Goal: Task Accomplishment & Management: Use online tool/utility

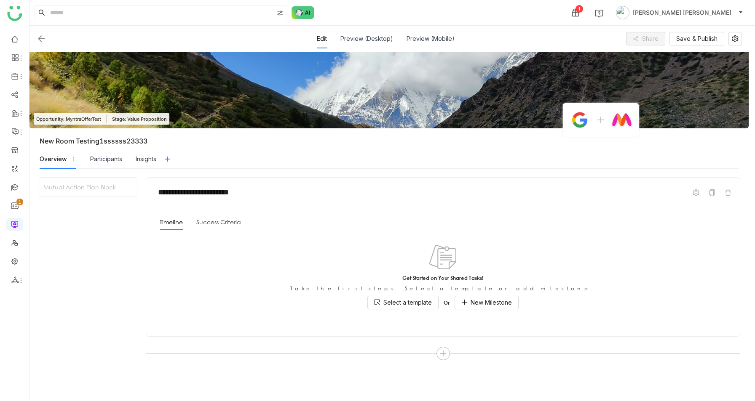
scroll to position [86, 0]
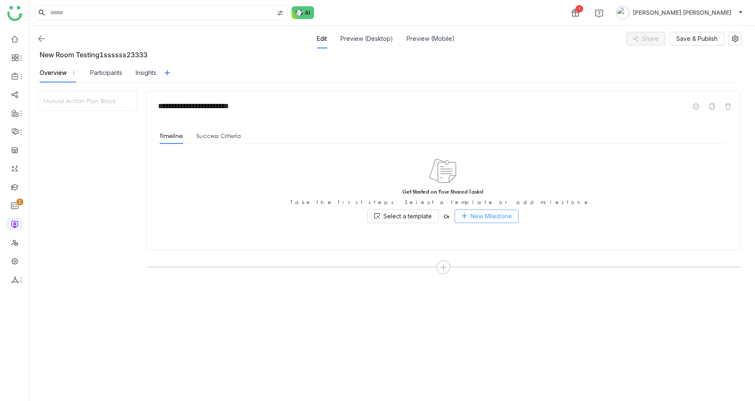
click at [471, 216] on button "New Milestone" at bounding box center [487, 216] width 64 height 13
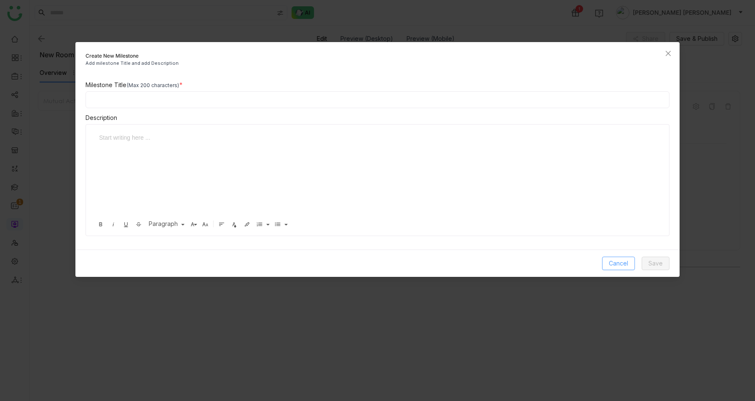
click at [619, 262] on span "Cancel" at bounding box center [618, 263] width 19 height 9
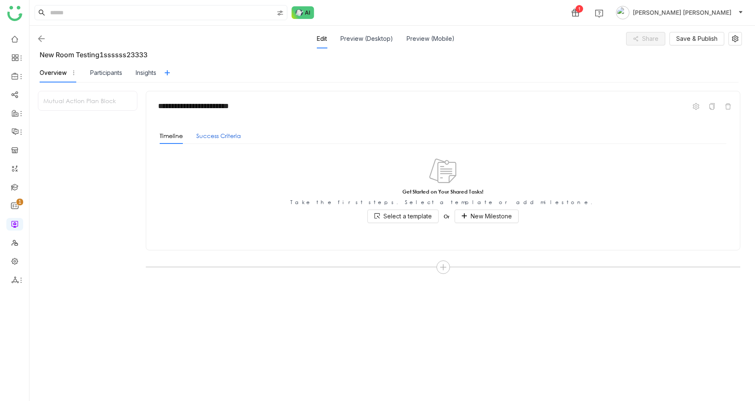
click at [206, 139] on button "Success Criteria" at bounding box center [218, 135] width 45 height 9
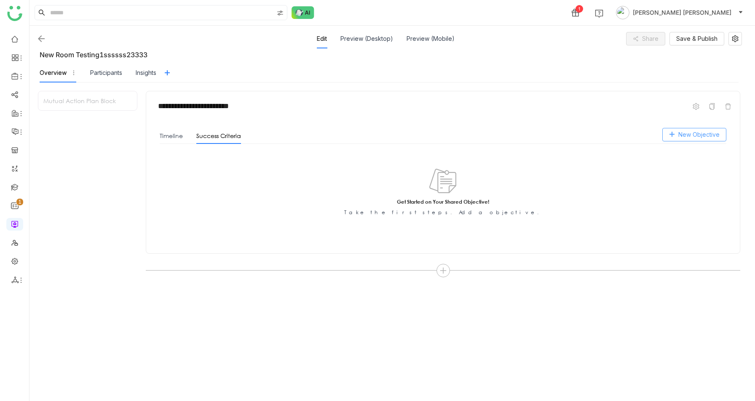
click at [689, 138] on span "New Objective" at bounding box center [698, 134] width 41 height 9
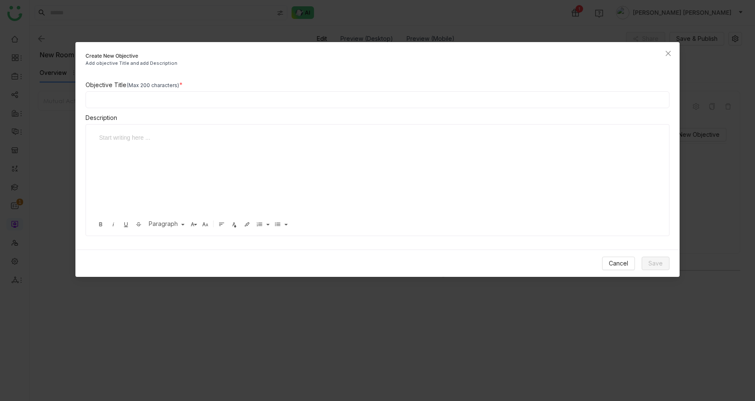
click at [141, 107] on input at bounding box center [378, 99] width 584 height 17
type input "****"
click at [653, 257] on button "Save" at bounding box center [656, 263] width 28 height 13
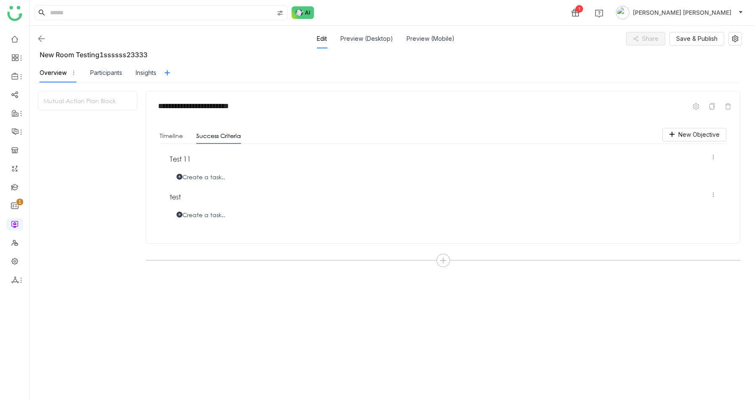
click at [213, 131] on div "Success Criteria" at bounding box center [218, 136] width 45 height 16
click at [169, 133] on button "Timeline" at bounding box center [171, 135] width 23 height 9
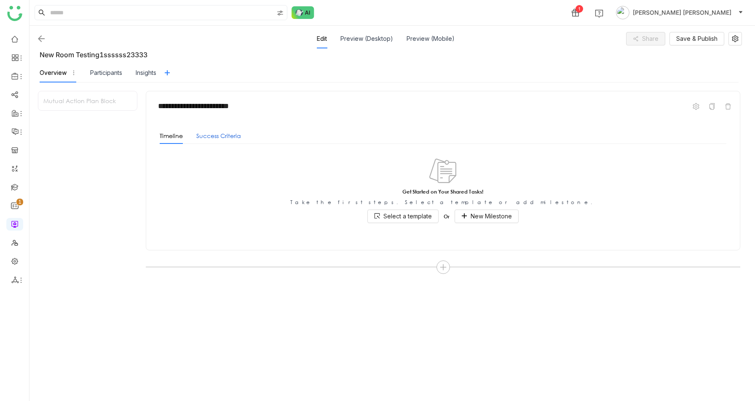
click at [230, 136] on button "Success Criteria" at bounding box center [218, 135] width 45 height 9
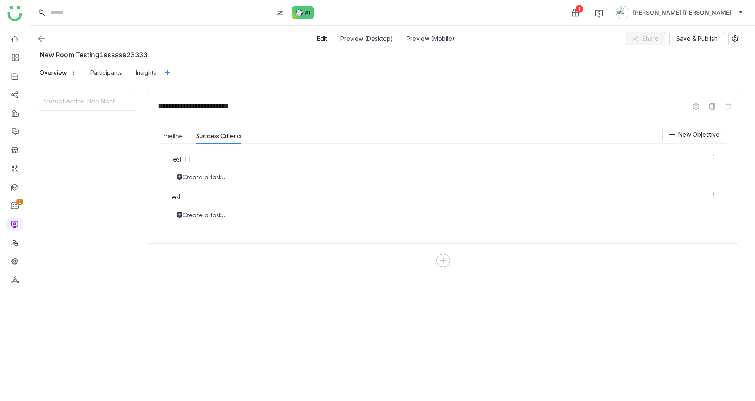
click at [40, 40] on img at bounding box center [41, 39] width 10 height 10
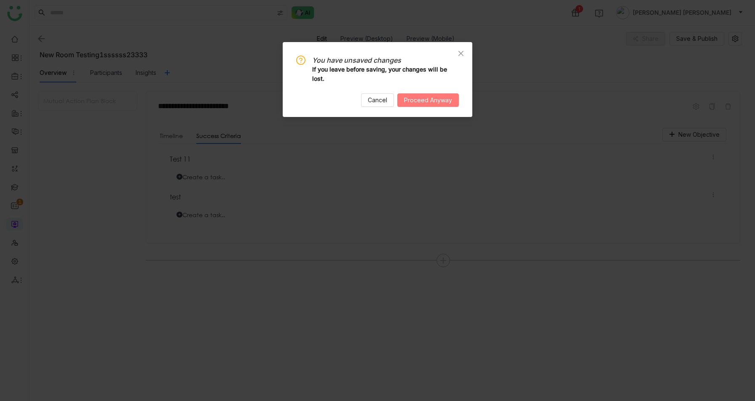
click at [408, 102] on span "Proceed Anyway" at bounding box center [428, 100] width 48 height 9
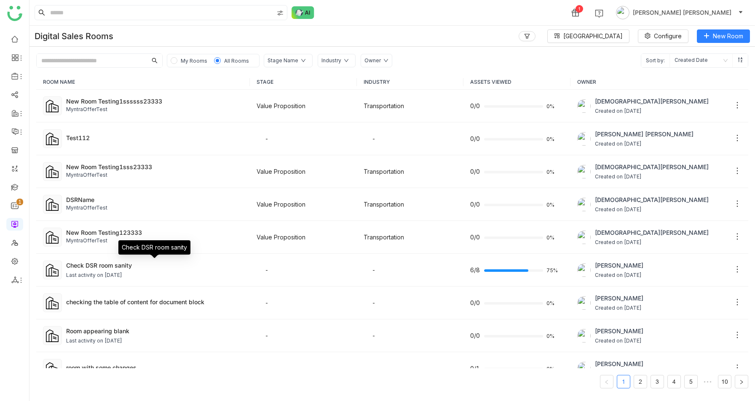
scroll to position [379, 0]
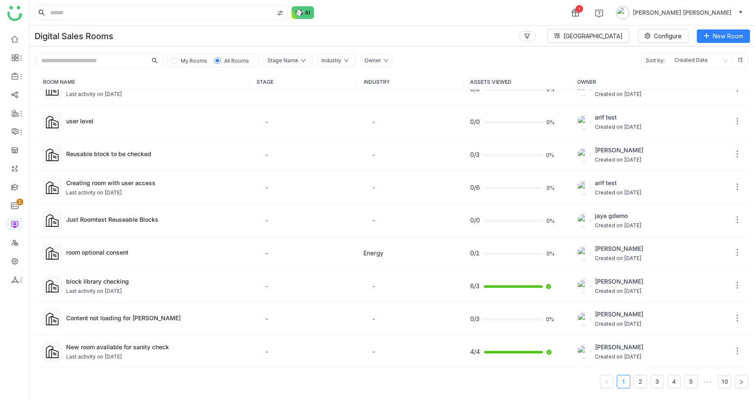
click at [62, 57] on input "text" at bounding box center [92, 60] width 110 height 13
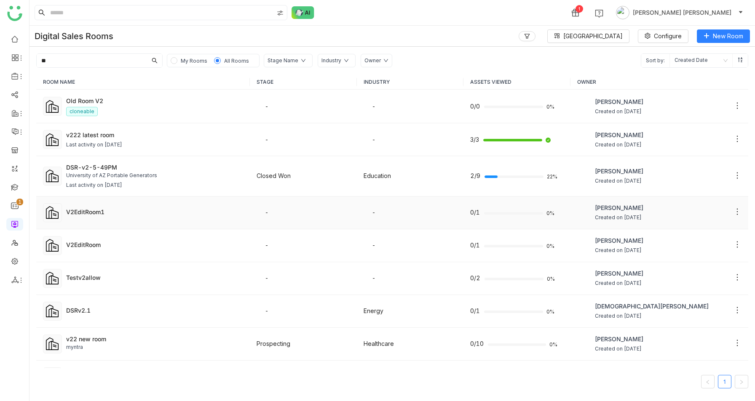
scroll to position [91, 0]
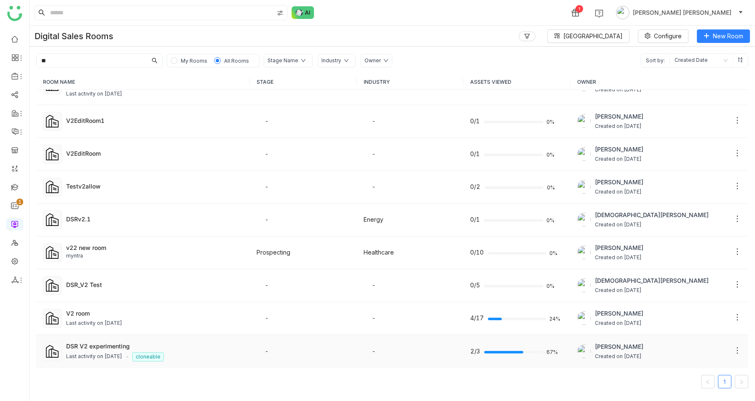
type input "**"
click at [99, 354] on div "Last activity on [DATE]" at bounding box center [94, 357] width 56 height 8
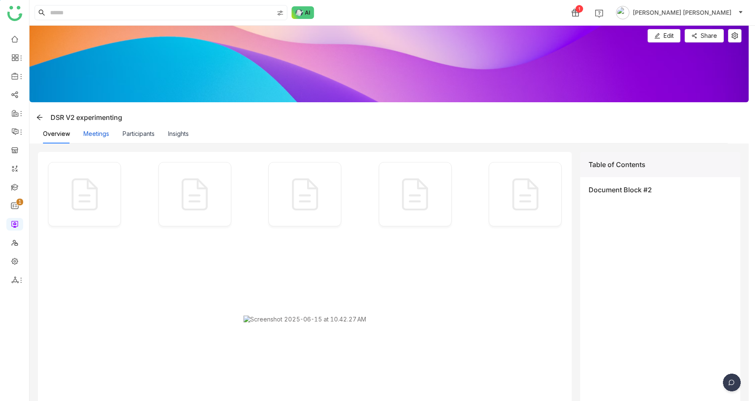
click at [97, 136] on button "Meetings" at bounding box center [96, 133] width 26 height 9
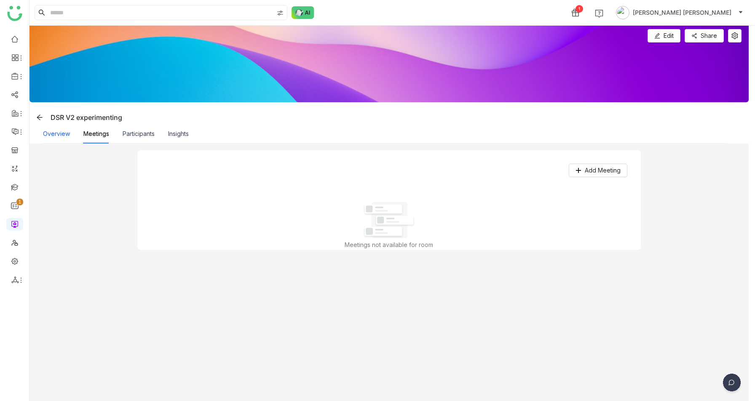
click at [61, 135] on button "Overview" at bounding box center [56, 133] width 27 height 9
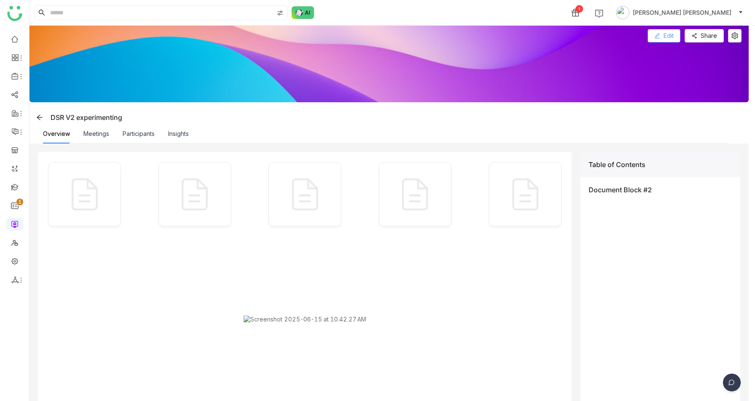
click at [660, 36] on icon at bounding box center [657, 36] width 6 height 6
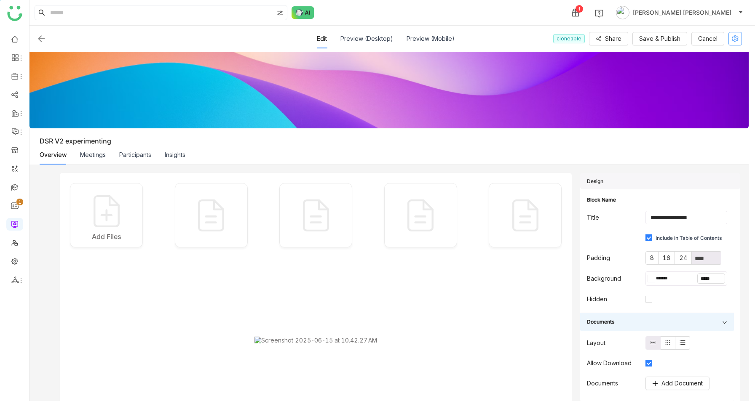
click at [741, 39] on icon at bounding box center [735, 38] width 13 height 7
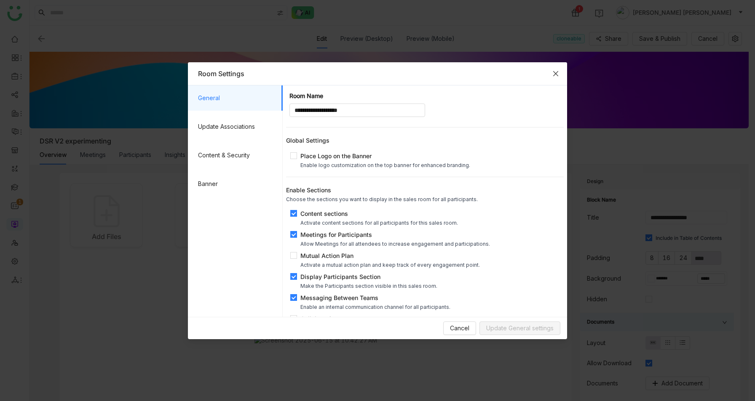
scroll to position [27, 0]
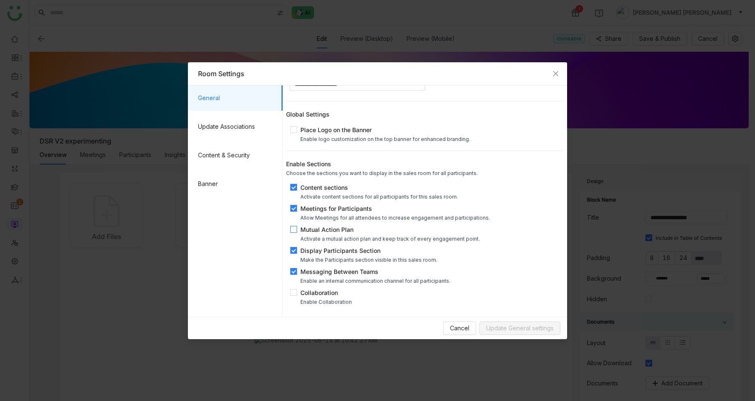
click at [297, 230] on span "Mutual Action Plan Activate a mutual action plan and keep track of every engage…" at bounding box center [390, 233] width 186 height 17
click at [516, 323] on button "Update General settings" at bounding box center [519, 328] width 81 height 13
click at [558, 73] on icon "Close" at bounding box center [555, 73] width 7 height 7
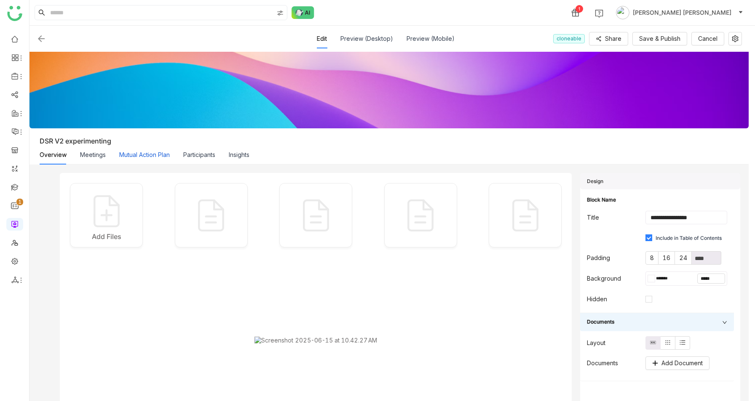
click at [148, 157] on button "Mutual Action Plan" at bounding box center [144, 154] width 51 height 9
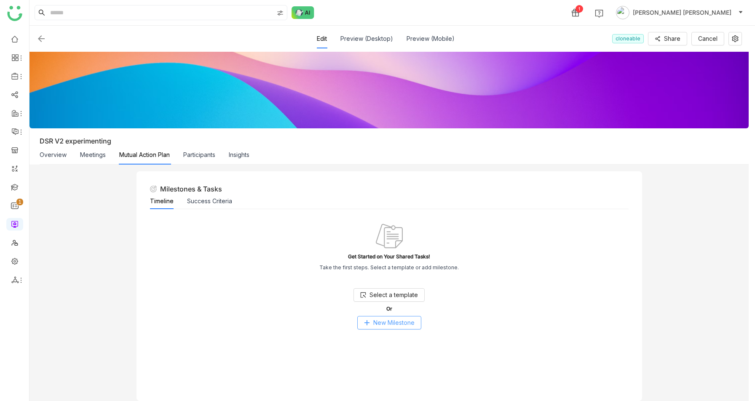
click at [394, 323] on span "New Milestone" at bounding box center [393, 322] width 41 height 9
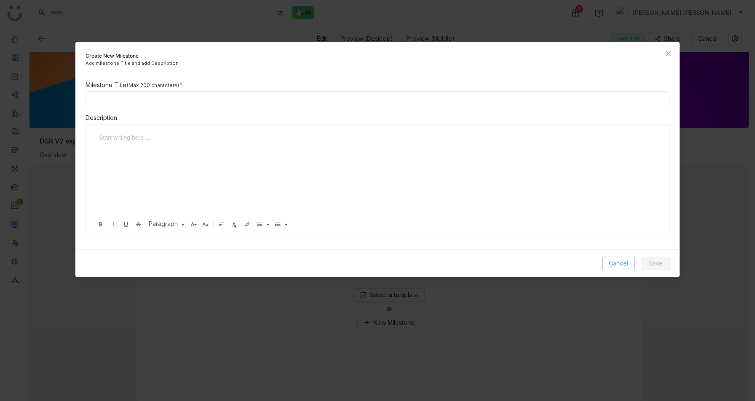
click at [621, 262] on span "Cancel" at bounding box center [618, 263] width 19 height 9
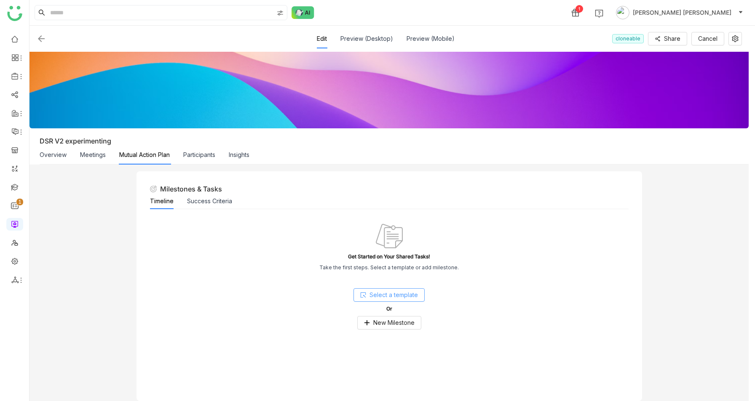
click at [380, 298] on span "Select a template" at bounding box center [393, 295] width 48 height 9
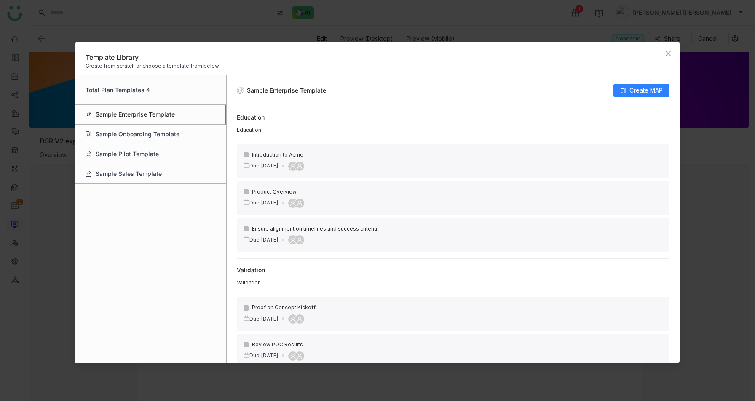
click at [167, 111] on div "Sample Enterprise Template" at bounding box center [150, 115] width 150 height 20
click at [642, 87] on span "Create MAP" at bounding box center [645, 90] width 33 height 9
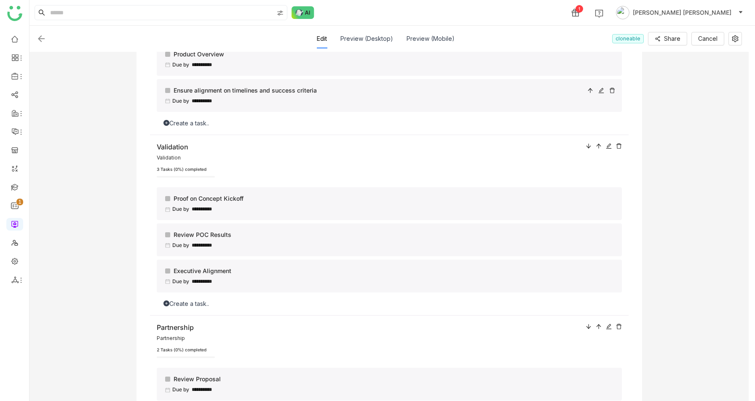
scroll to position [260, 0]
click at [170, 196] on div at bounding box center [167, 197] width 5 height 5
click at [244, 183] on div "**********" at bounding box center [389, 224] width 479 height 181
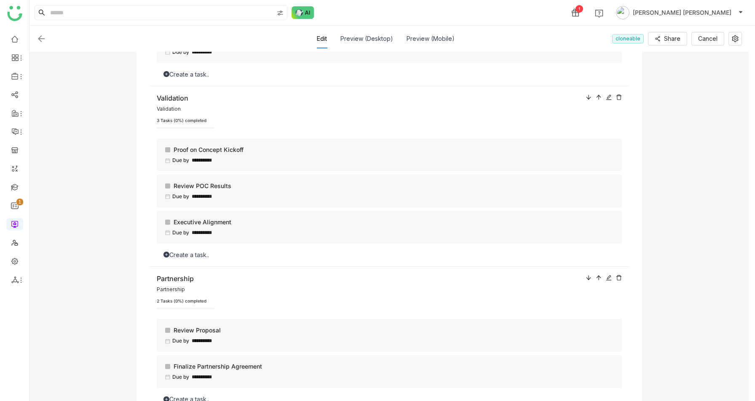
scroll to position [0, 0]
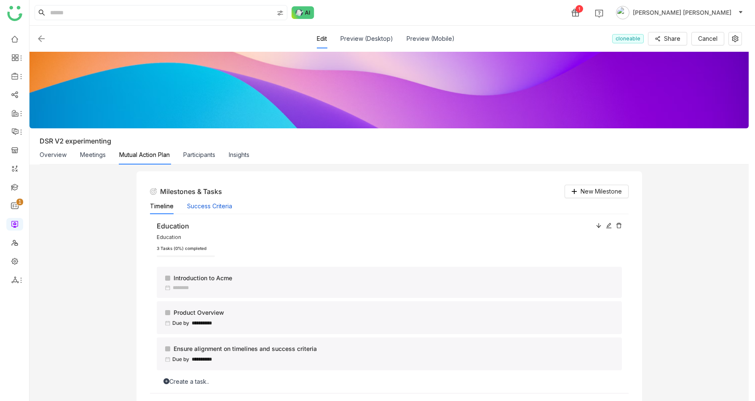
click at [213, 208] on button "Success Criteria" at bounding box center [209, 206] width 45 height 9
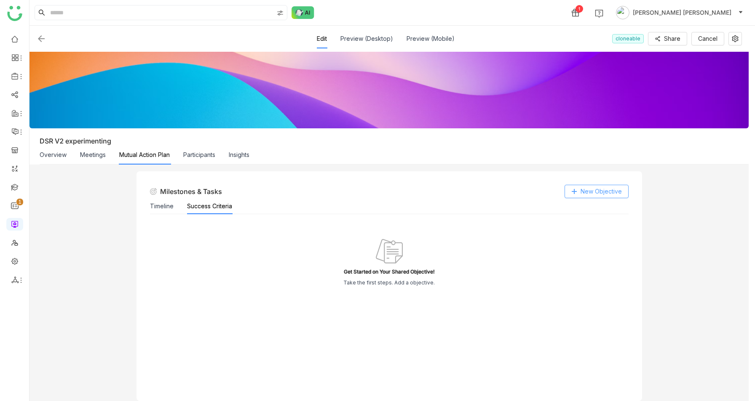
click at [581, 193] on button "New Objective" at bounding box center [597, 191] width 64 height 13
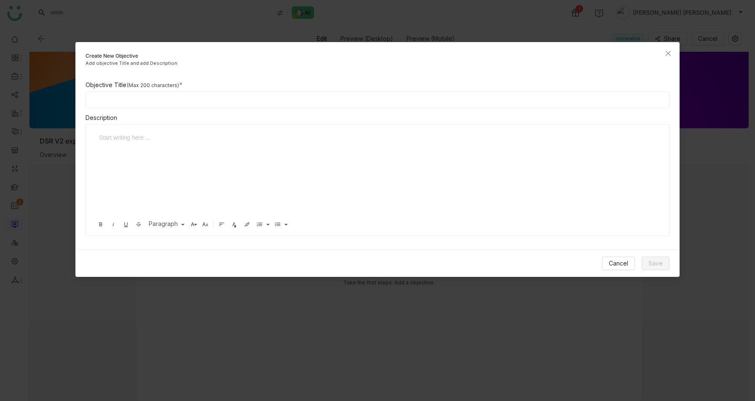
click at [105, 103] on input at bounding box center [378, 99] width 584 height 17
type input "**********"
click at [646, 265] on button "Save" at bounding box center [656, 263] width 28 height 13
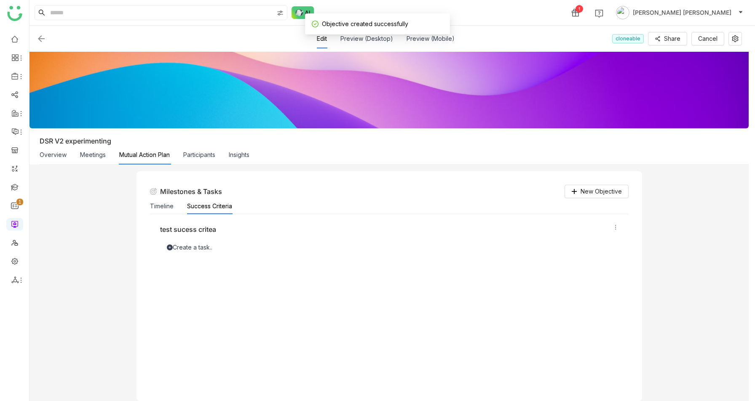
click at [173, 248] on icon at bounding box center [170, 248] width 6 height 6
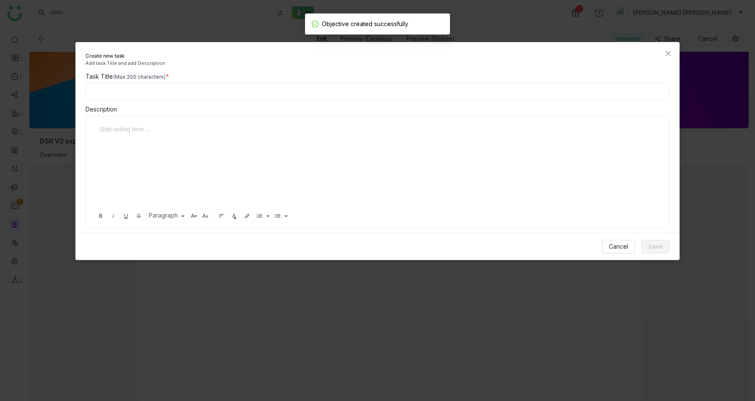
click at [200, 90] on input at bounding box center [378, 91] width 584 height 17
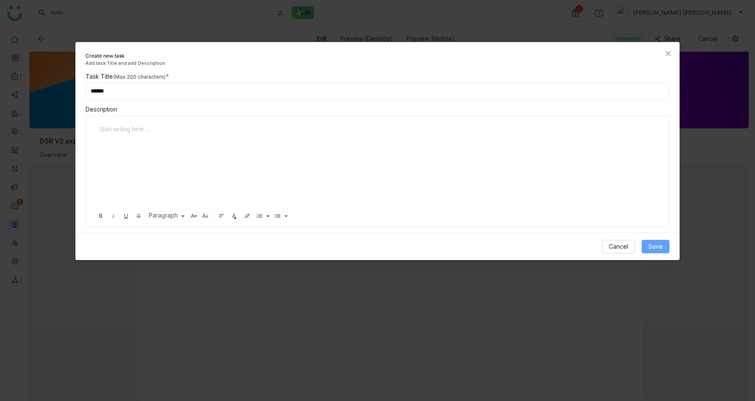
type input "******"
click at [661, 249] on span "Save" at bounding box center [655, 246] width 14 height 9
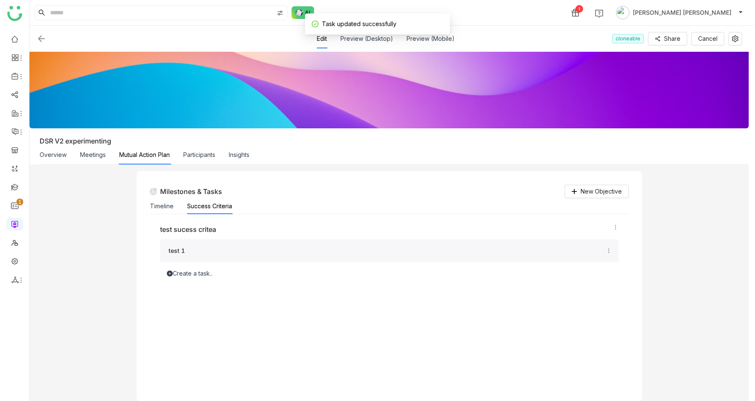
click at [181, 275] on div "Create a task.." at bounding box center [389, 273] width 458 height 9
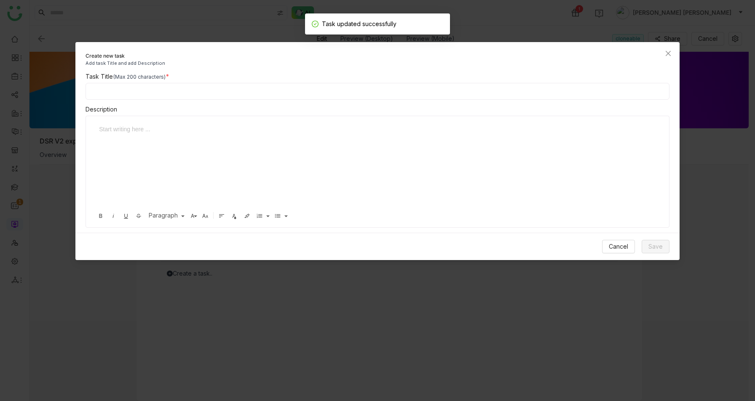
click at [168, 126] on div at bounding box center [371, 129] width 544 height 9
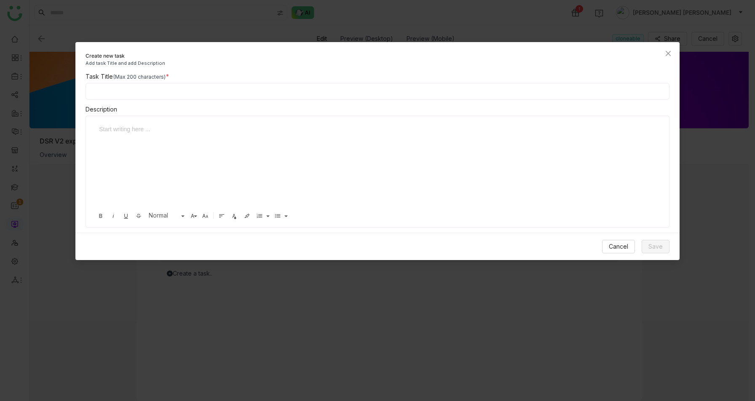
click at [117, 86] on input at bounding box center [378, 91] width 584 height 17
type input "******"
click at [658, 243] on span "Save" at bounding box center [655, 246] width 14 height 9
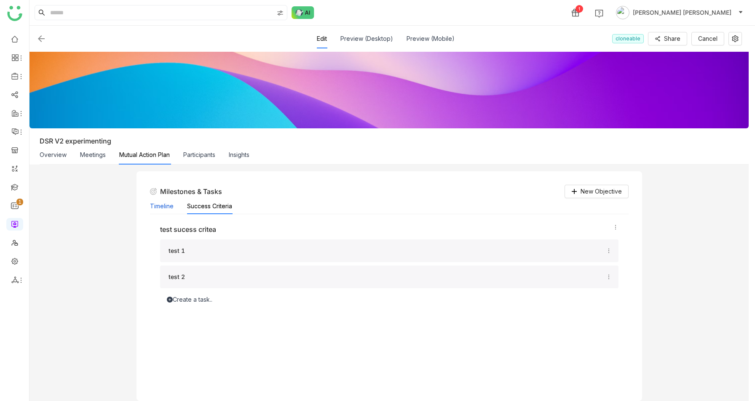
click at [163, 206] on button "Timeline" at bounding box center [162, 206] width 24 height 9
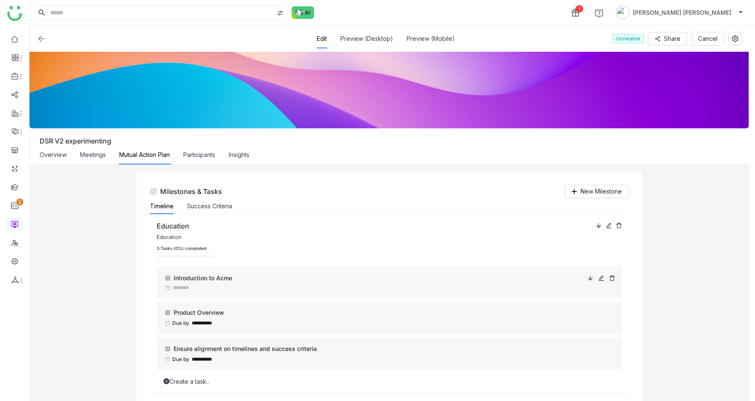
click at [169, 277] on div at bounding box center [167, 278] width 5 height 5
click at [350, 251] on div "3 Tasks (0%) completed" at bounding box center [389, 249] width 465 height 7
click at [179, 288] on input at bounding box center [188, 288] width 30 height 5
click at [604, 278] on icon at bounding box center [601, 279] width 6 height 6
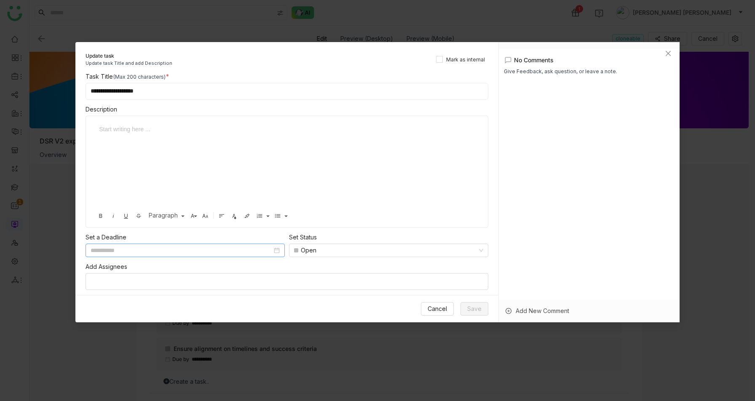
click at [144, 249] on input at bounding box center [182, 250] width 182 height 9
click at [642, 150] on div at bounding box center [589, 206] width 171 height 244
click at [187, 275] on nz-select-top-control at bounding box center [287, 281] width 403 height 17
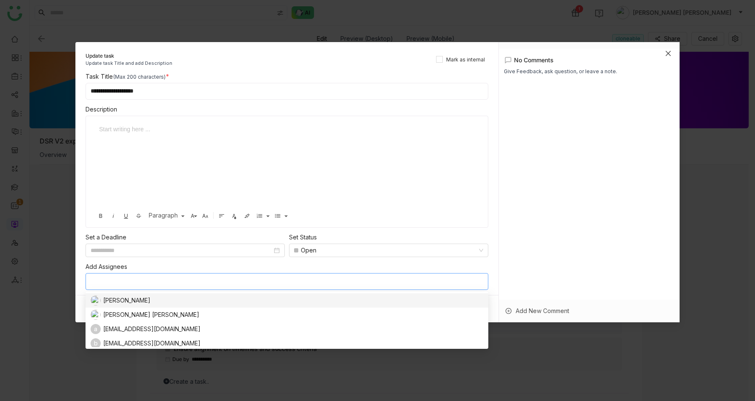
click at [668, 50] on icon "Close" at bounding box center [668, 53] width 7 height 7
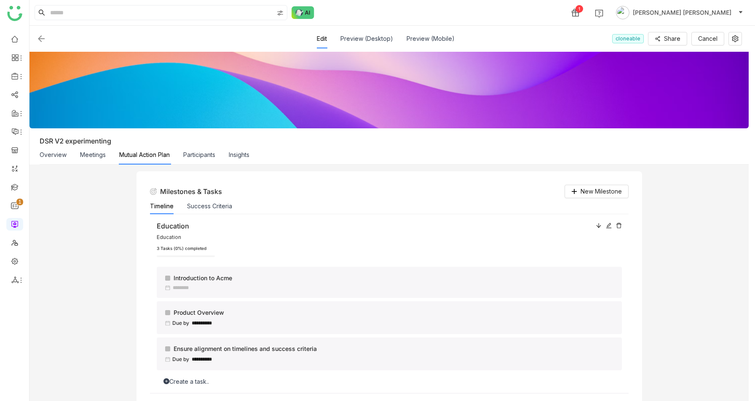
scroll to position [151, 0]
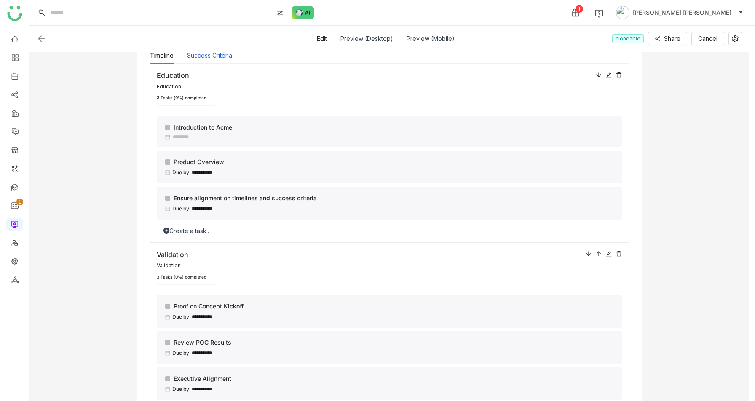
click at [214, 54] on button "Success Criteria" at bounding box center [209, 55] width 45 height 9
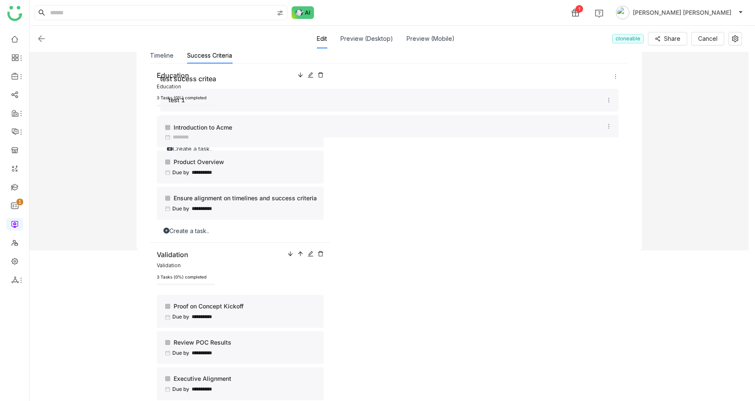
scroll to position [0, 0]
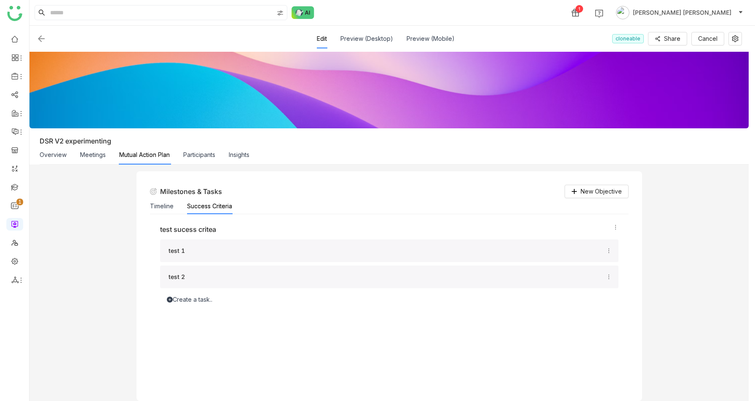
click at [227, 252] on div "test 1" at bounding box center [386, 250] width 435 height 9
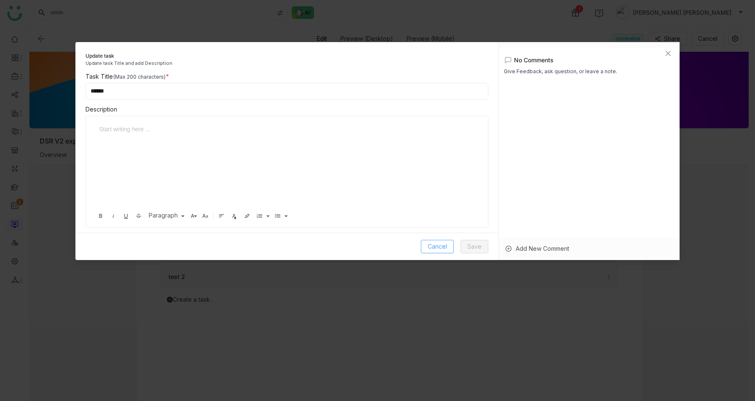
click at [435, 247] on span "Cancel" at bounding box center [437, 246] width 19 height 9
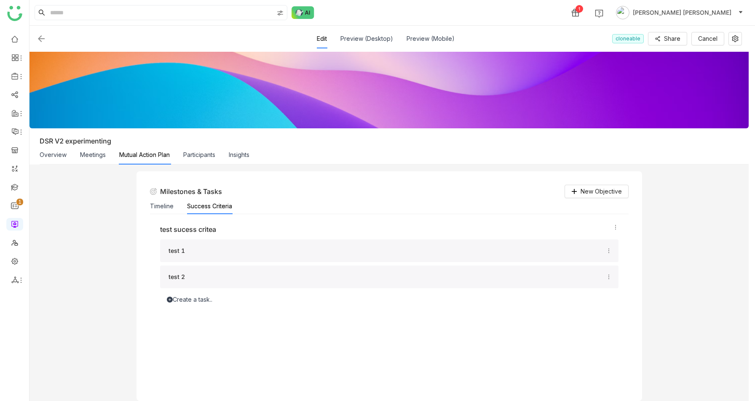
click at [610, 251] on icon at bounding box center [609, 251] width 6 height 6
click at [586, 269] on span "Edit" at bounding box center [592, 264] width 18 height 9
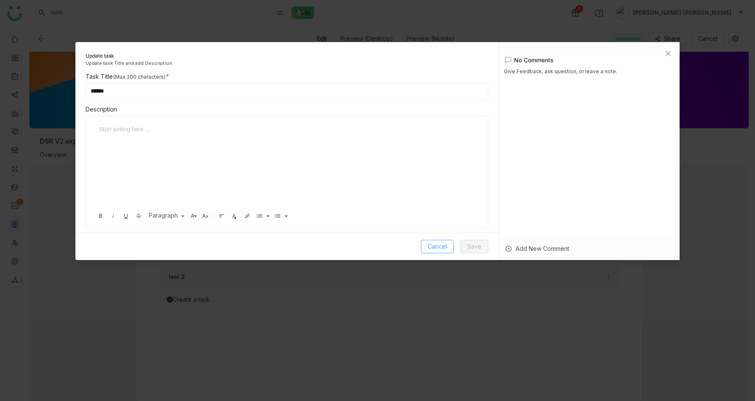
click at [428, 248] on button "Cancel" at bounding box center [437, 246] width 33 height 13
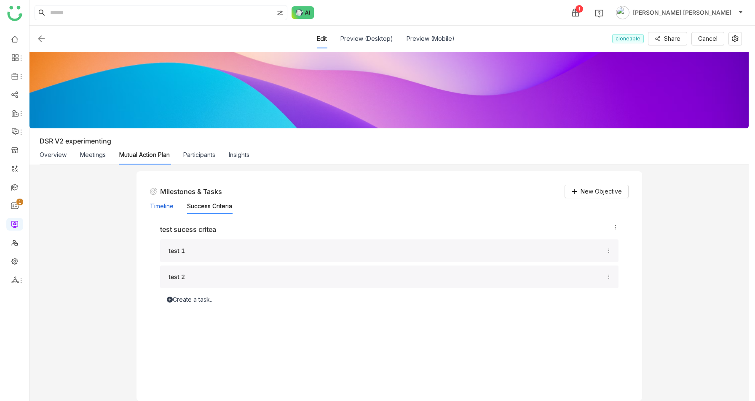
click at [163, 208] on button "Timeline" at bounding box center [162, 206] width 24 height 9
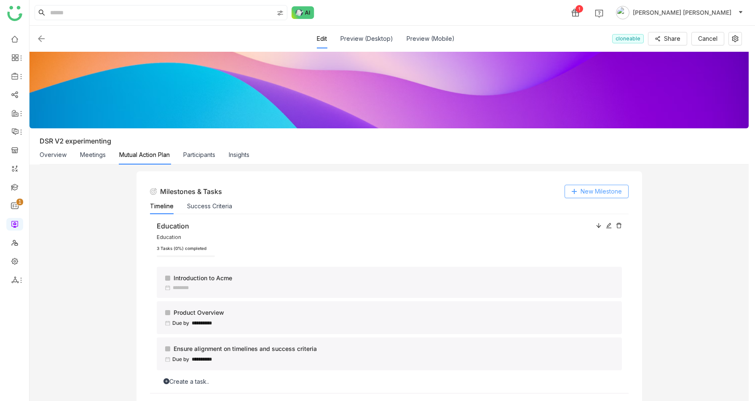
click at [597, 189] on span "New Milestone" at bounding box center [601, 191] width 41 height 9
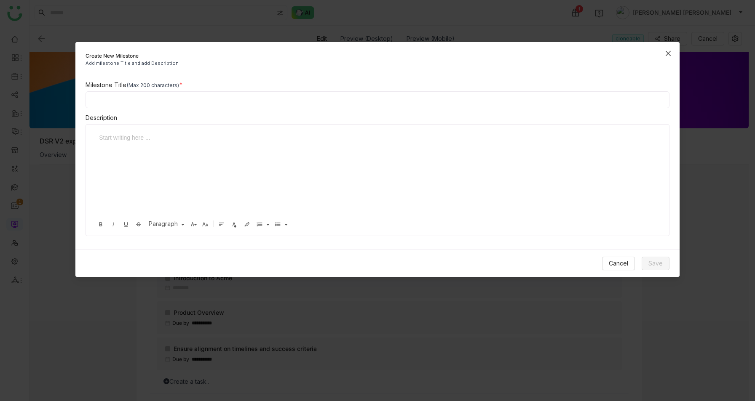
click at [668, 52] on icon "Close" at bounding box center [668, 53] width 7 height 7
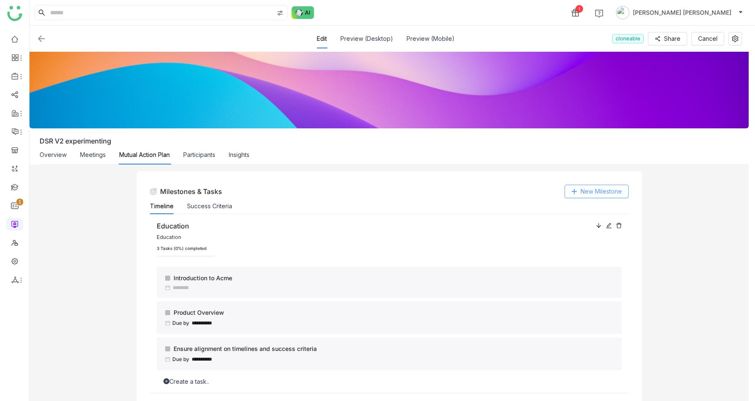
scroll to position [39, 0]
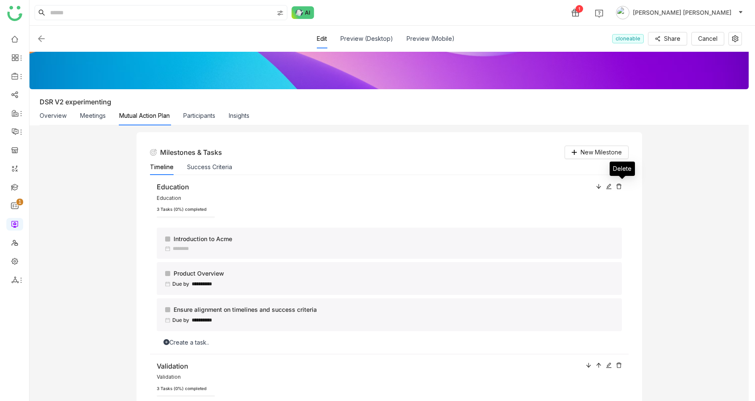
click at [621, 187] on icon at bounding box center [619, 187] width 6 height 6
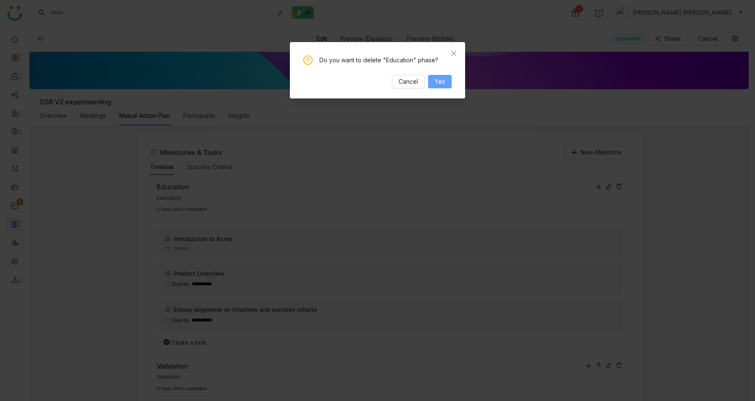
click at [439, 82] on span "Yes" at bounding box center [440, 81] width 10 height 9
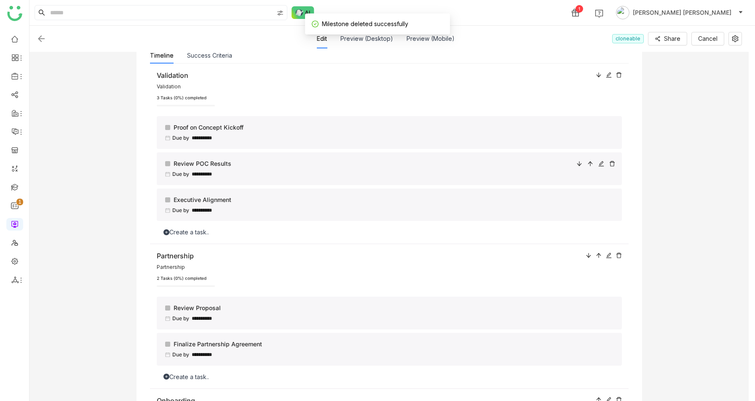
scroll to position [64, 0]
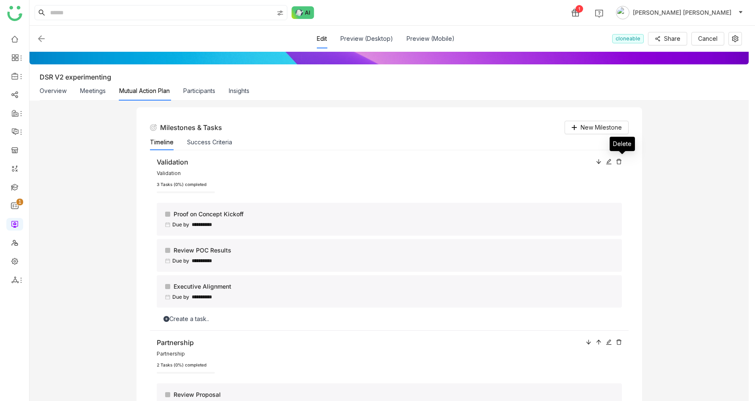
click at [622, 161] on icon at bounding box center [619, 162] width 6 height 6
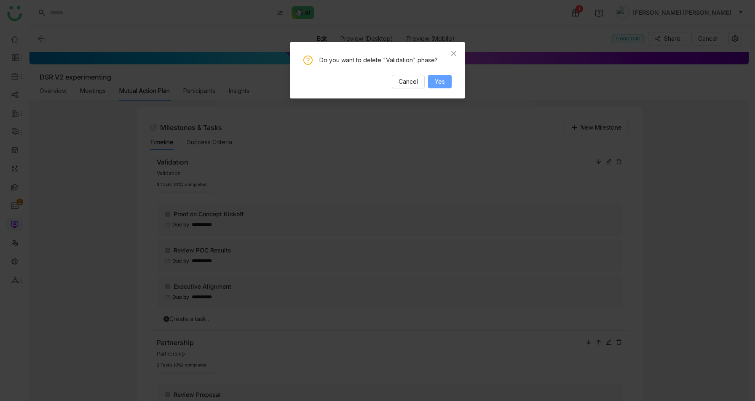
click at [440, 80] on span "Yes" at bounding box center [440, 81] width 10 height 9
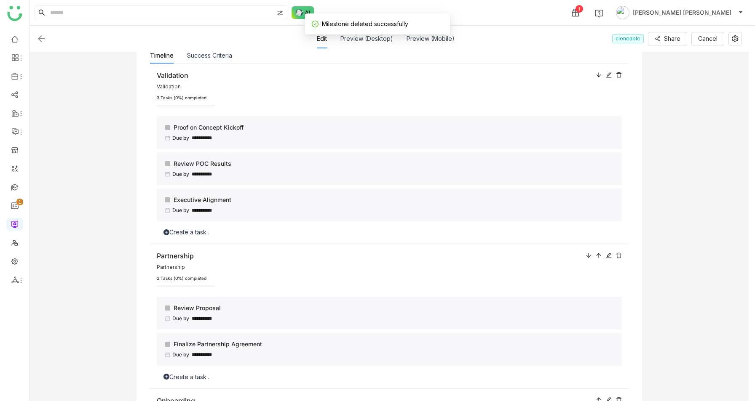
scroll to position [149, 0]
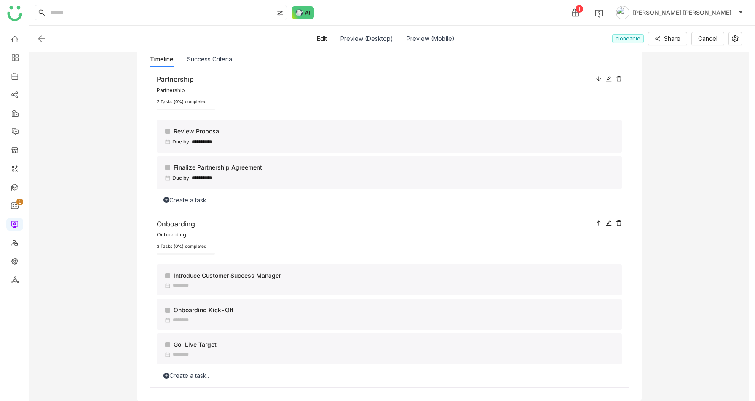
click at [621, 76] on icon at bounding box center [619, 79] width 6 height 6
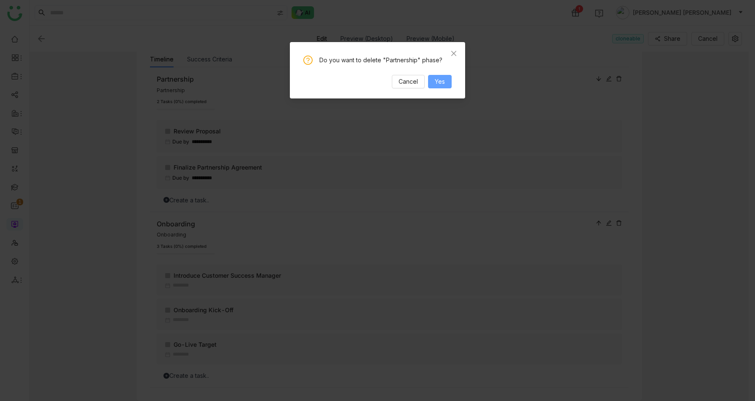
click at [441, 79] on span "Yes" at bounding box center [440, 81] width 10 height 9
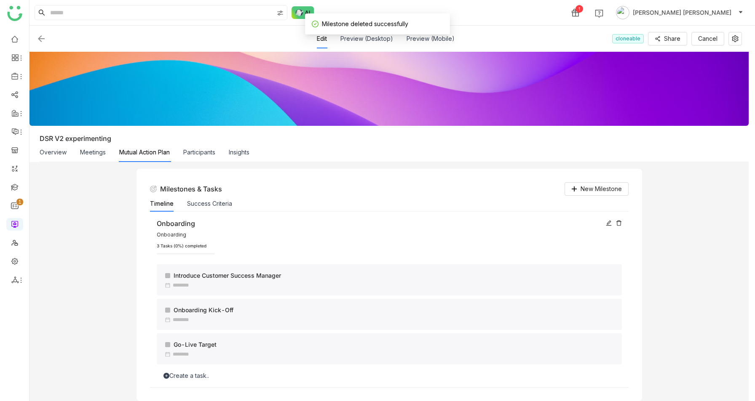
scroll to position [4, 0]
click at [622, 222] on icon at bounding box center [619, 223] width 6 height 6
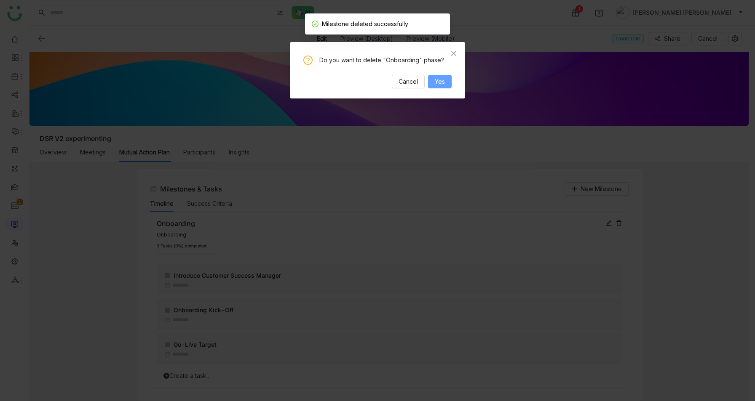
click at [447, 85] on button "Yes" at bounding box center [440, 81] width 24 height 13
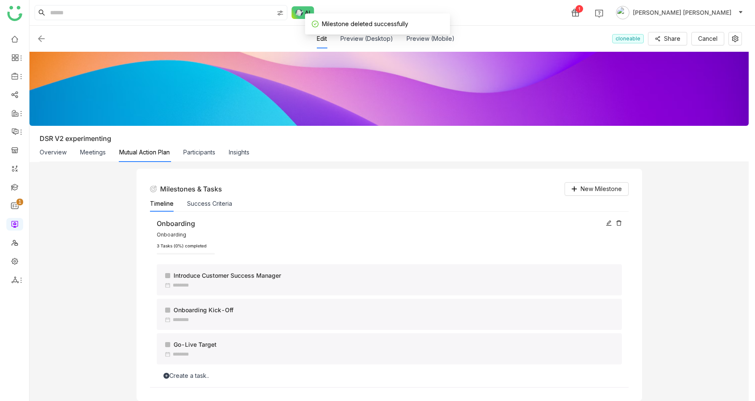
scroll to position [0, 0]
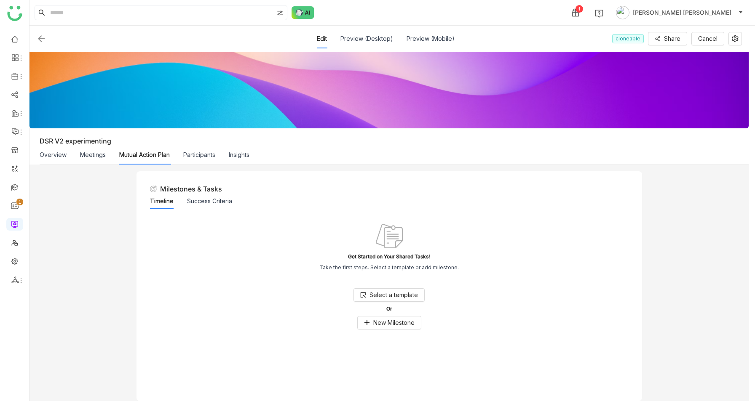
click at [38, 35] on img at bounding box center [41, 39] width 10 height 10
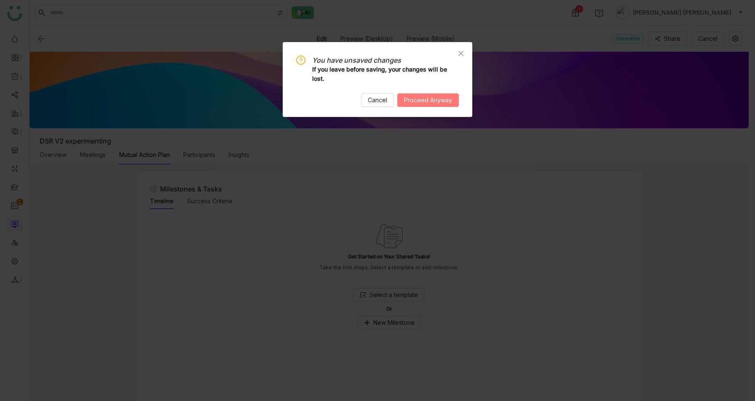
click at [442, 99] on span "Proceed Anyway" at bounding box center [428, 100] width 48 height 9
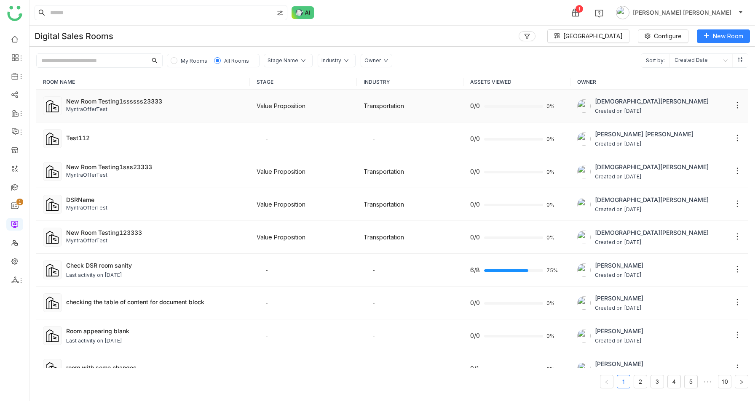
click at [129, 106] on div "MyntraOfferTest" at bounding box center [154, 110] width 177 height 8
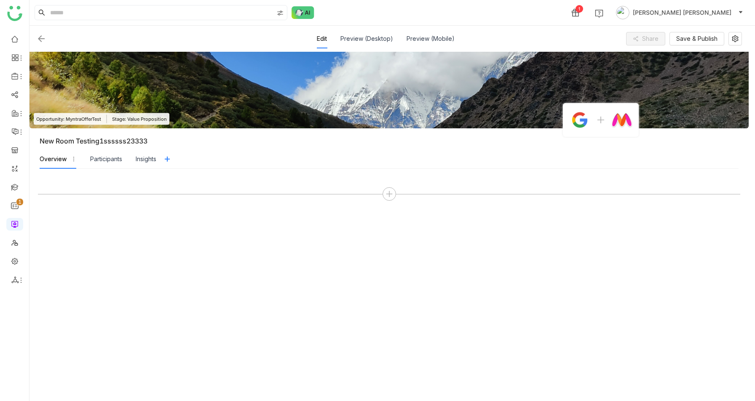
click at [388, 203] on div at bounding box center [389, 285] width 702 height 216
click at [393, 196] on icon at bounding box center [389, 194] width 8 height 8
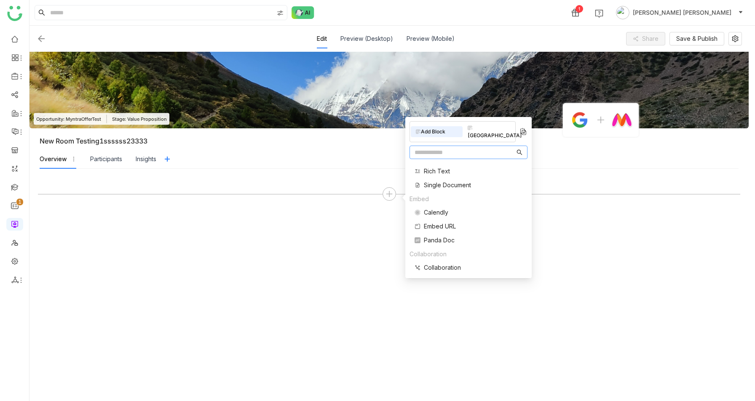
scroll to position [169, 0]
click at [438, 219] on span "Mutual Action Plan" at bounding box center [449, 223] width 51 height 9
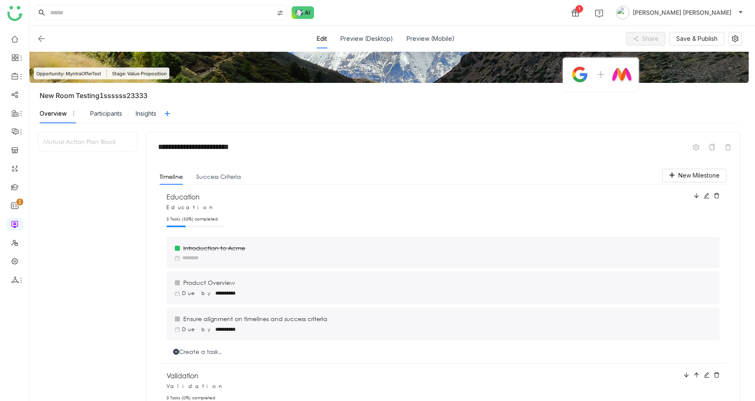
scroll to position [46, 0]
click at [223, 180] on button "Success Criteria" at bounding box center [218, 176] width 45 height 9
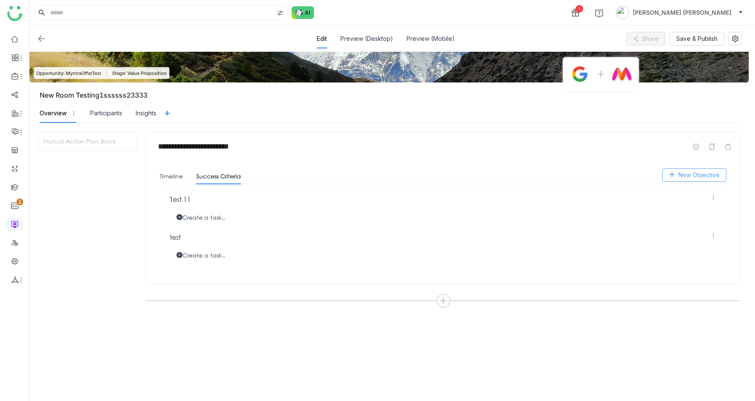
click at [698, 169] on button "New Objective" at bounding box center [694, 175] width 64 height 13
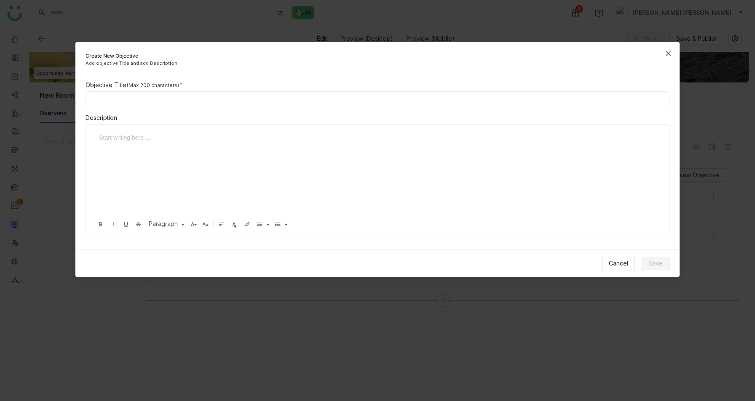
click at [671, 55] on icon "Close" at bounding box center [668, 53] width 7 height 7
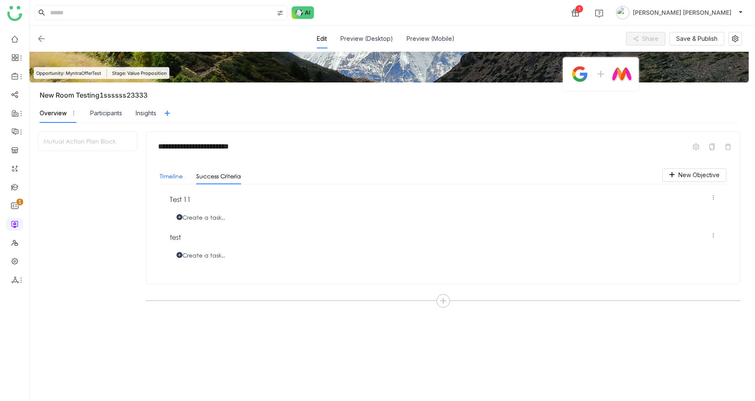
click at [171, 173] on button "Timeline" at bounding box center [171, 176] width 23 height 9
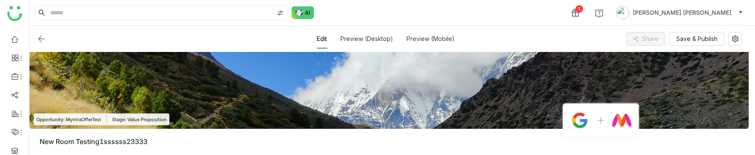
scroll to position [431, 0]
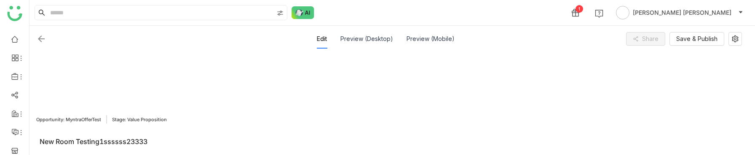
scroll to position [56, 0]
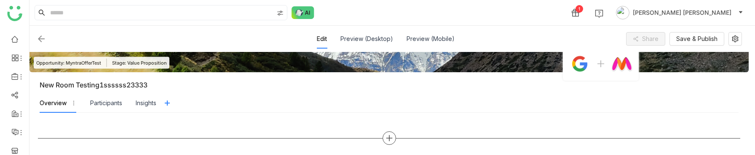
click at [393, 136] on icon at bounding box center [389, 138] width 8 height 8
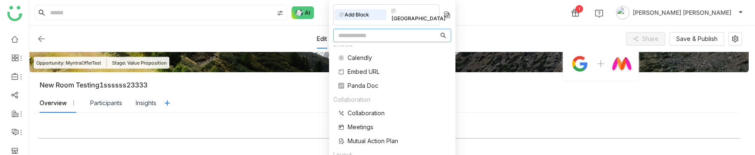
scroll to position [169, 0]
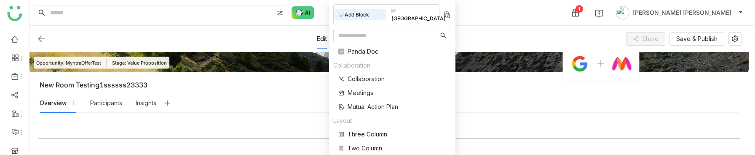
click at [366, 102] on span "Mutual Action Plan" at bounding box center [373, 106] width 51 height 9
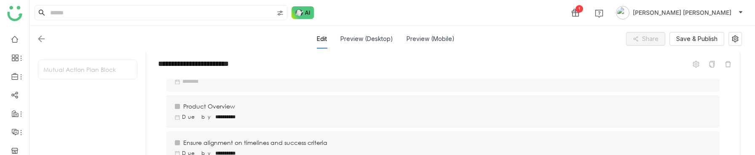
scroll to position [62, 0]
